Goal: Information Seeking & Learning: Learn about a topic

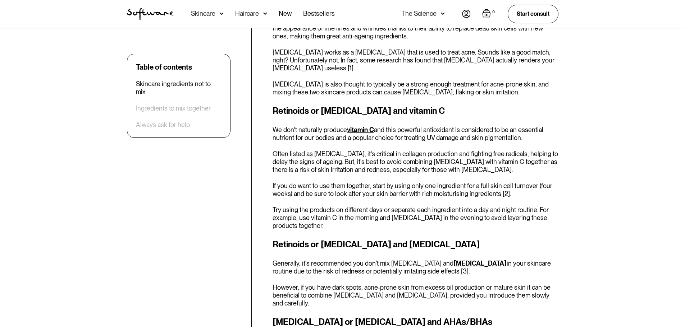
scroll to position [421, 0]
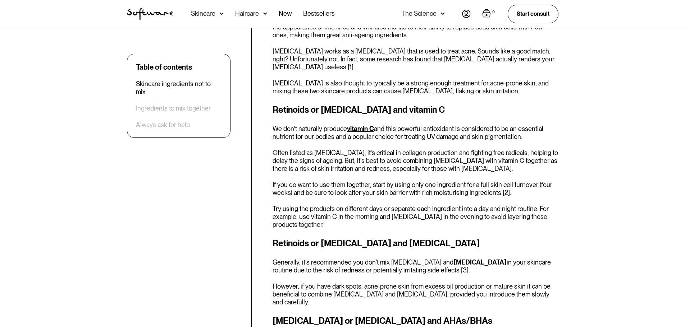
click at [419, 166] on p "Often listed as [MEDICAL_DATA], it's critical in collagen production and fighti…" at bounding box center [415, 160] width 286 height 23
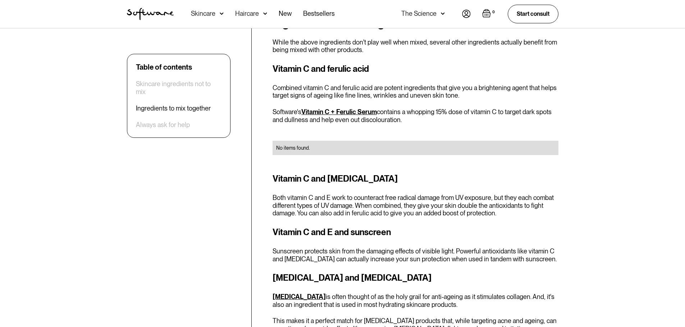
click at [362, 226] on h3 "Vitamin C and E and sunscreen" at bounding box center [415, 232] width 286 height 13
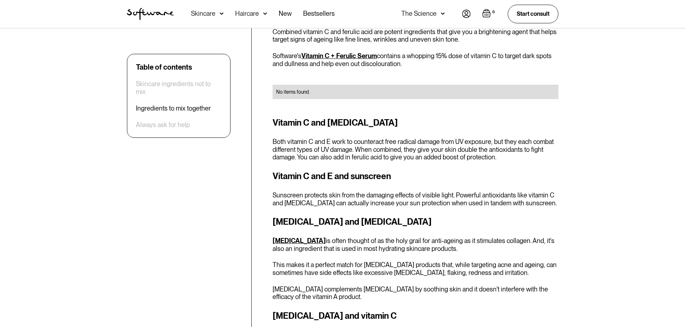
scroll to position [1139, 0]
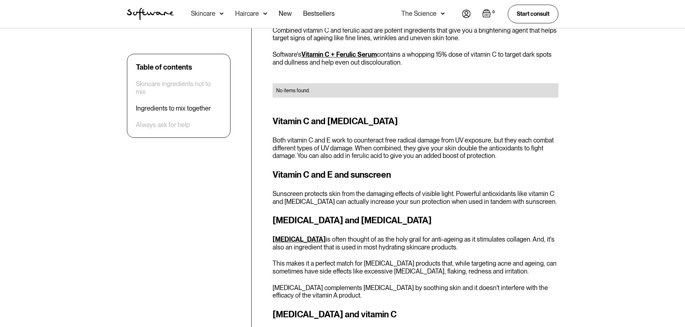
click at [362, 215] on div "[MEDICAL_DATA] and [MEDICAL_DATA] [MEDICAL_DATA] is often thought of as the hol…" at bounding box center [415, 257] width 286 height 86
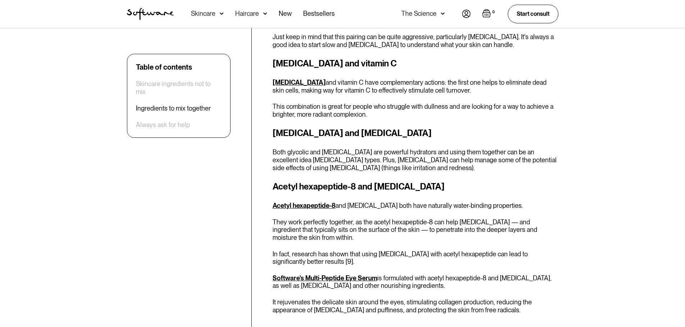
click at [422, 153] on div "Ingredients to mix together While the above ingredients don't play well when mi…" at bounding box center [415, 35] width 286 height 906
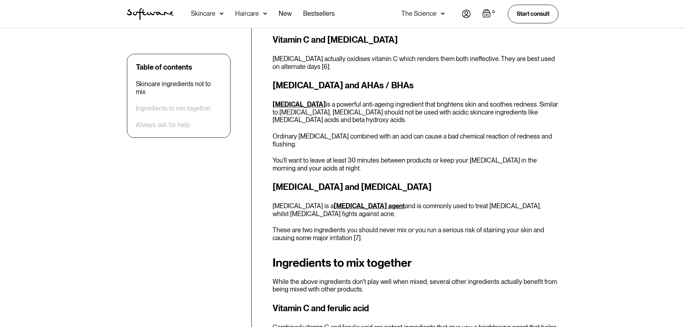
scroll to position [841, 0]
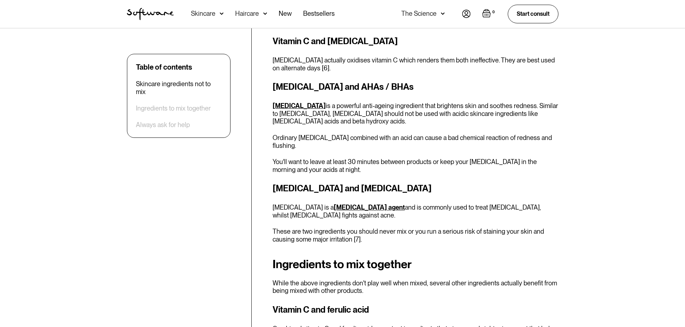
click at [428, 116] on p "[MEDICAL_DATA] is a powerful anti-ageing ingredient that brightens skin and soo…" at bounding box center [415, 113] width 286 height 23
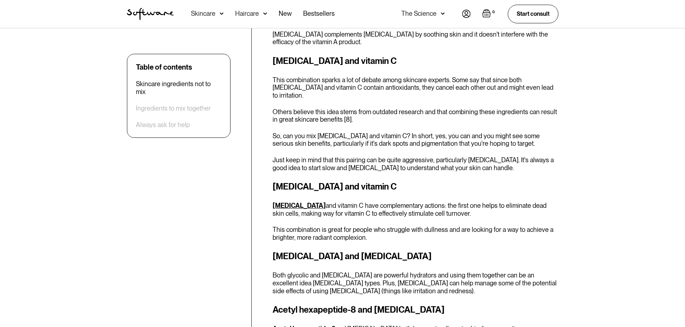
scroll to position [598, 0]
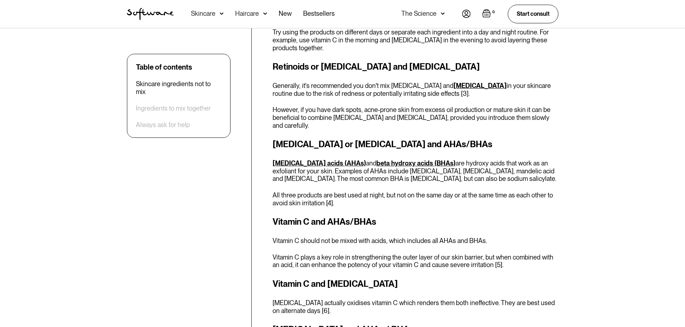
click at [441, 229] on div "Vitamin C and AHAs/BHAs Vitamin C should not be mixed with acids, which include…" at bounding box center [415, 243] width 286 height 54
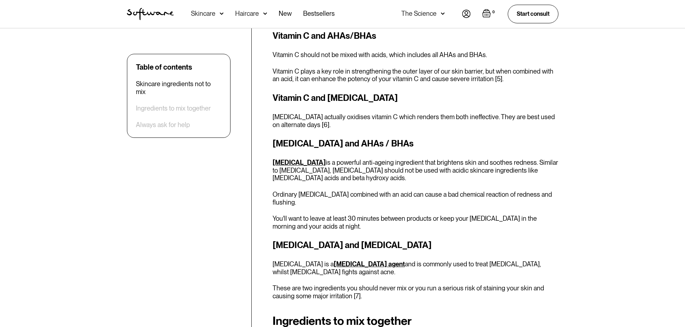
scroll to position [784, 0]
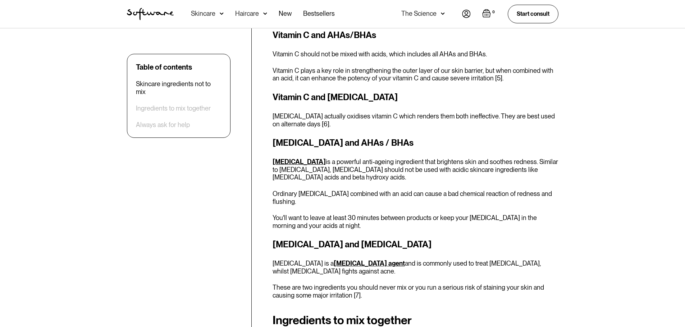
click at [506, 70] on p "Vitamin C plays a key role in strengthening the outer layer of our skin barrier…" at bounding box center [415, 74] width 286 height 15
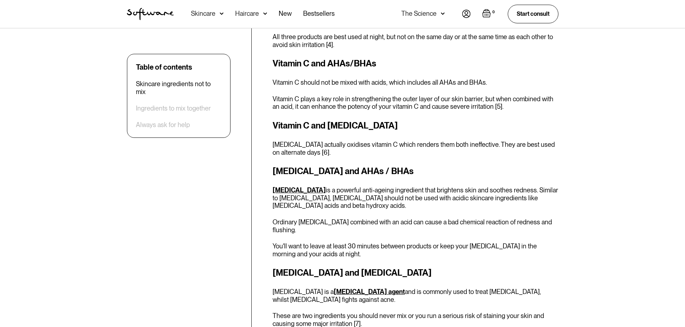
scroll to position [571, 0]
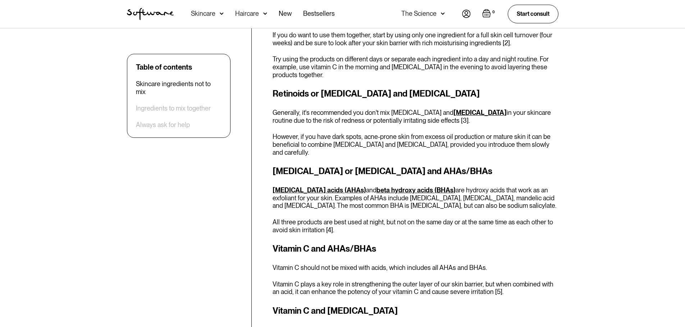
click at [429, 201] on p "[MEDICAL_DATA] acids (AHAs) and beta hydroxy acids (BHAs) are hydroxy acids tha…" at bounding box center [415, 198] width 286 height 23
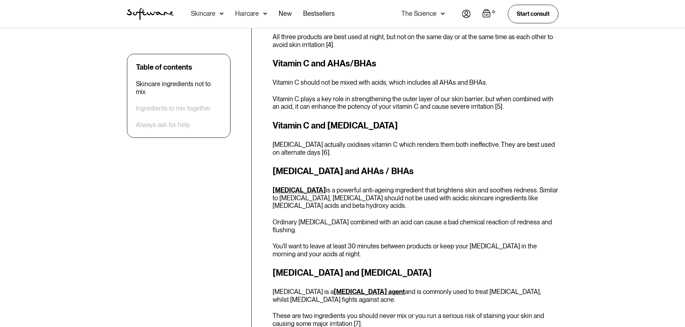
scroll to position [1275, 0]
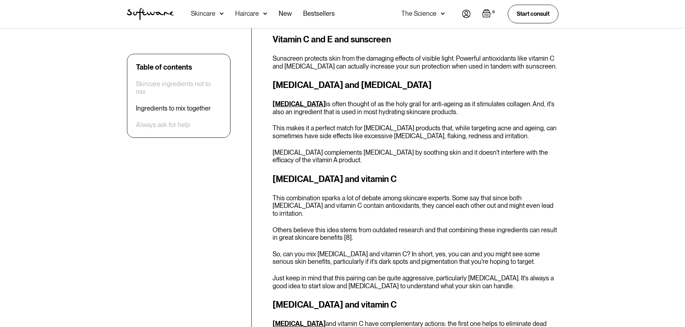
click at [368, 320] on p "[MEDICAL_DATA] and vitamin C have complementary actions: the first one helps to…" at bounding box center [415, 327] width 286 height 15
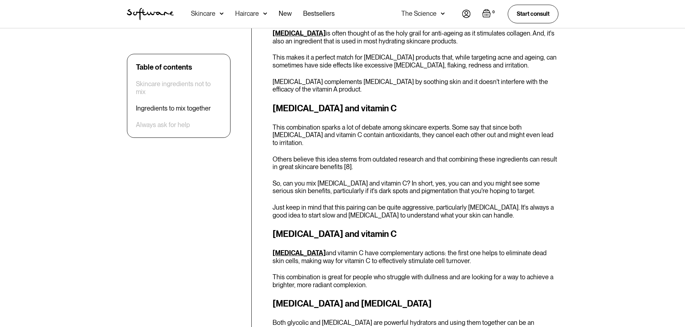
scroll to position [1346, 0]
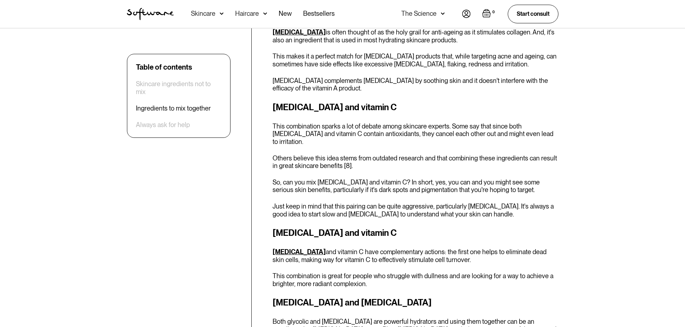
click at [354, 176] on div "[MEDICAL_DATA] and vitamin C This combination sparks a lot of debate among skin…" at bounding box center [415, 159] width 286 height 117
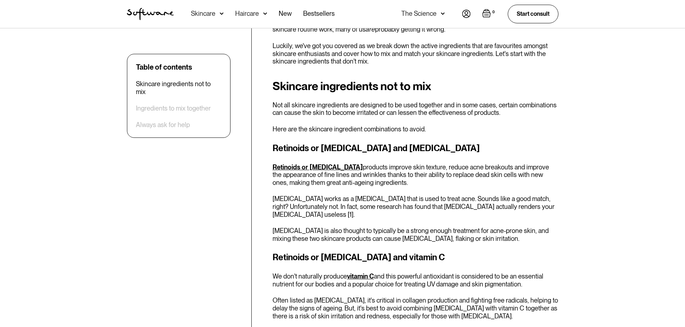
scroll to position [287, 0]
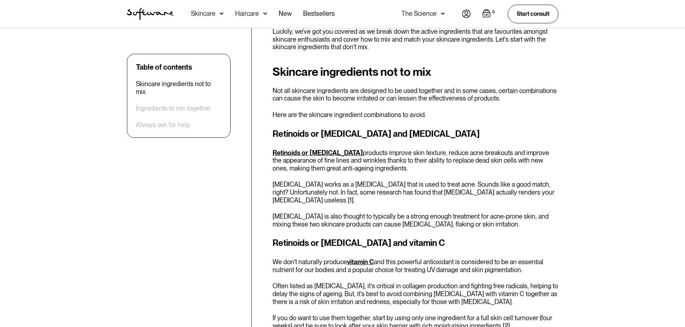
click at [310, 112] on p "Here are the skincare ingredient combinations to avoid." at bounding box center [415, 115] width 286 height 8
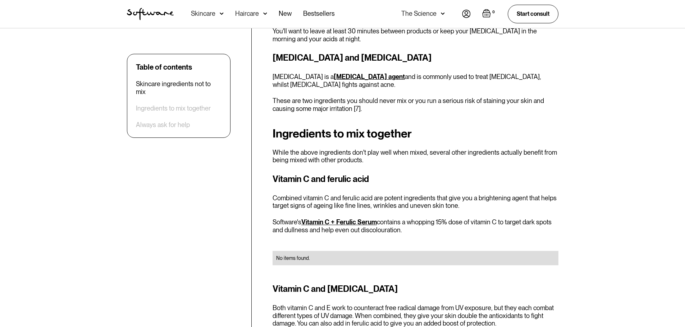
scroll to position [501, 0]
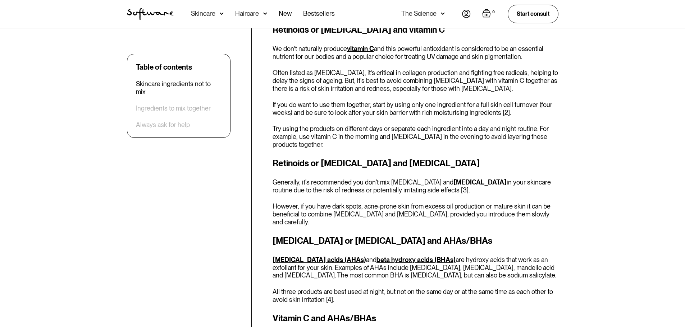
click at [473, 186] on p "Generally, it's recommended you don't mix [MEDICAL_DATA] and [MEDICAL_DATA] in …" at bounding box center [415, 186] width 286 height 15
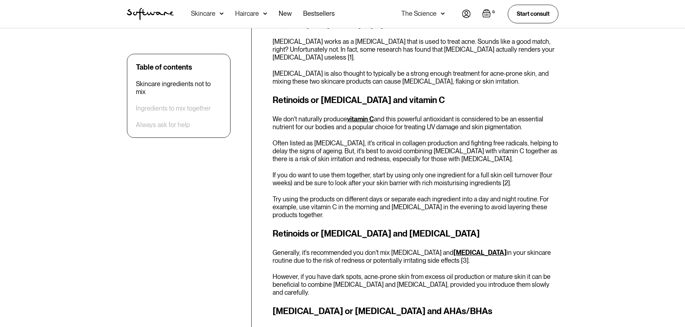
scroll to position [431, 0]
